Goal: Task Accomplishment & Management: Use online tool/utility

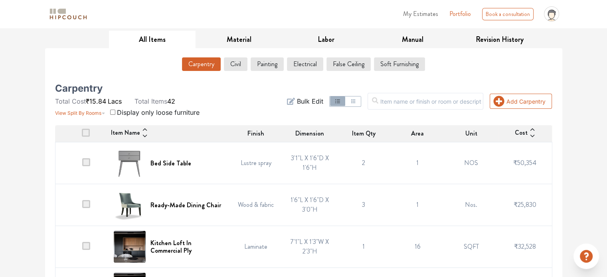
scroll to position [120, 0]
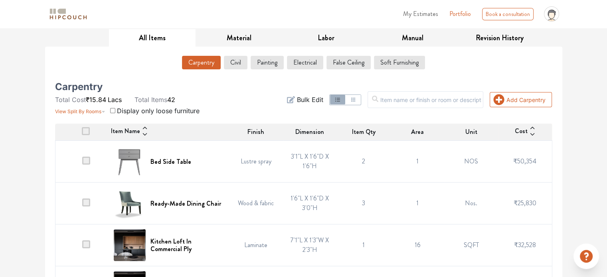
click at [115, 111] on section "View Split By Rooms Display only loose furniture" at bounding box center [127, 110] width 144 height 11
click at [115, 109] on input "checkbox" at bounding box center [112, 110] width 5 height 5
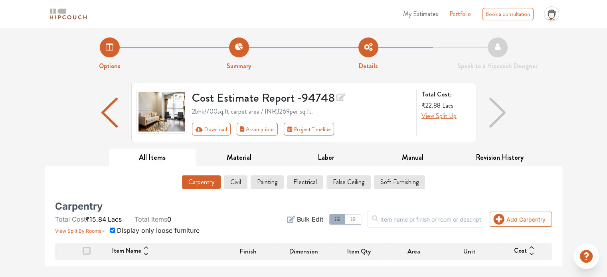
click at [113, 228] on input "checkbox" at bounding box center [112, 230] width 5 height 5
checkbox input "false"
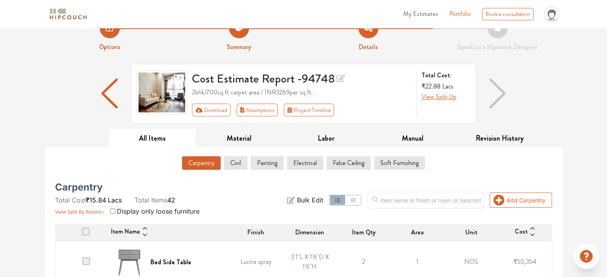
scroll to position [160, 0]
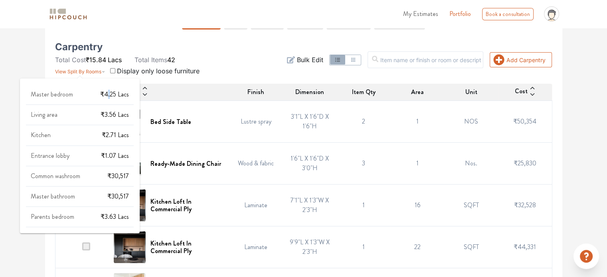
click at [109, 94] on span "₹4.25" at bounding box center [108, 94] width 16 height 9
drag, startPoint x: 70, startPoint y: 95, endPoint x: 56, endPoint y: 89, distance: 15.3
click at [70, 95] on span "Master bedroom" at bounding box center [52, 94] width 42 height 9
click at [54, 91] on span "Master bedroom" at bounding box center [52, 94] width 42 height 9
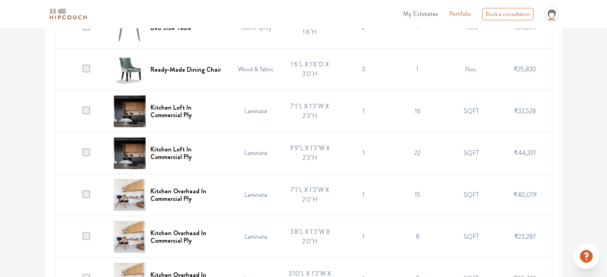
scroll to position [120, 0]
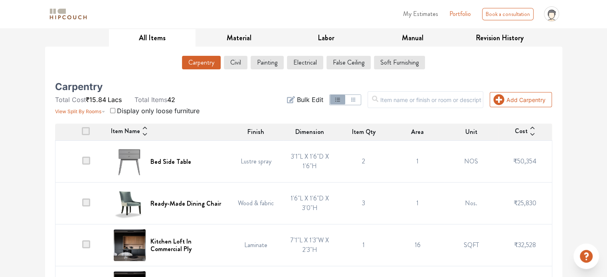
click at [530, 130] on icon at bounding box center [532, 128] width 6 height 6
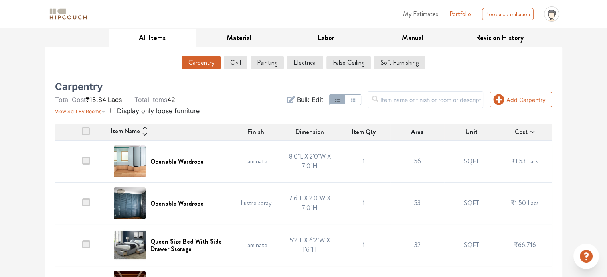
click at [532, 132] on icon at bounding box center [532, 132] width 6 height 6
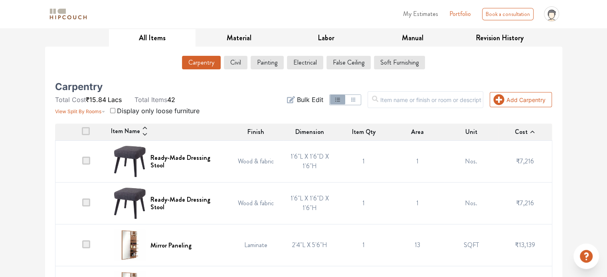
click at [533, 132] on icon at bounding box center [532, 132] width 6 height 6
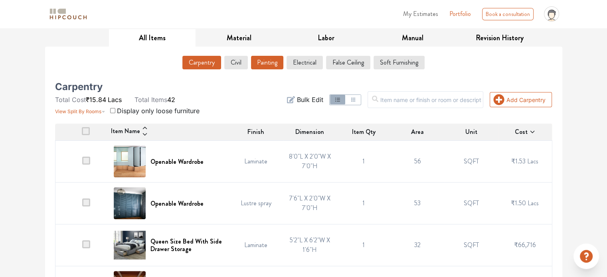
click at [252, 54] on div "Carpentry Civil Painting Electrical False Ceiling Soft Furnishing" at bounding box center [303, 64] width 497 height 23
